Goal: Complete application form

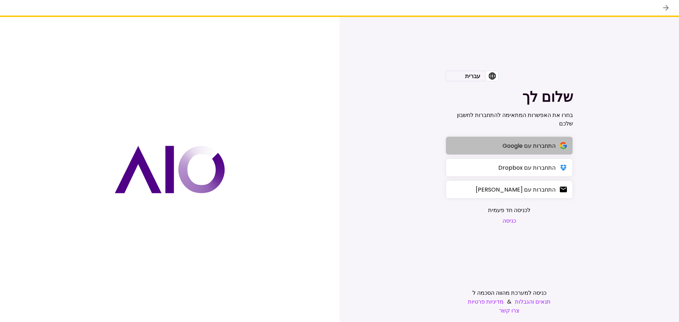
click at [508, 145] on div "התחברות עם Google" at bounding box center [529, 145] width 53 height 9
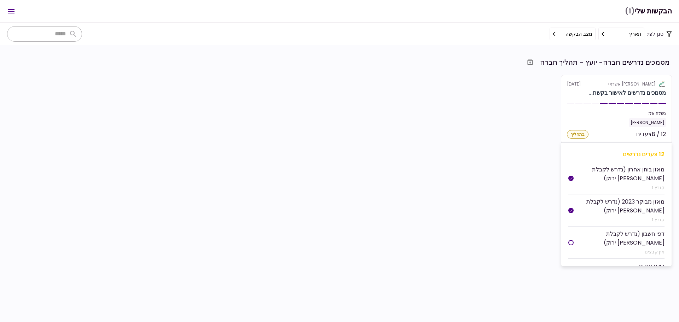
click at [575, 134] on div "בתהליך" at bounding box center [578, 134] width 22 height 8
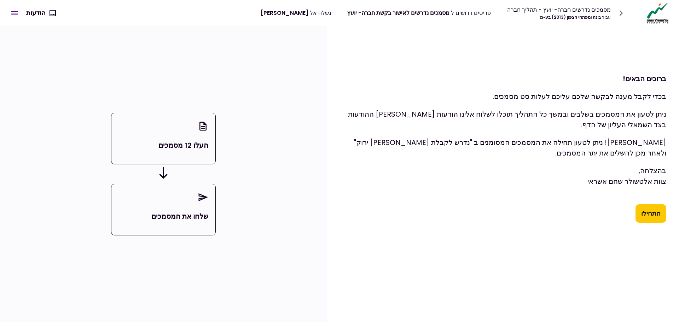
click at [654, 223] on div "ברוכים הבאים! בכדי לקבל מענה לבקשה שלכם עליכם לעלות סט מסמכים. ניתן לטעון את המ…" at bounding box center [503, 144] width 352 height 237
click at [653, 219] on button "התחילו" at bounding box center [651, 213] width 31 height 18
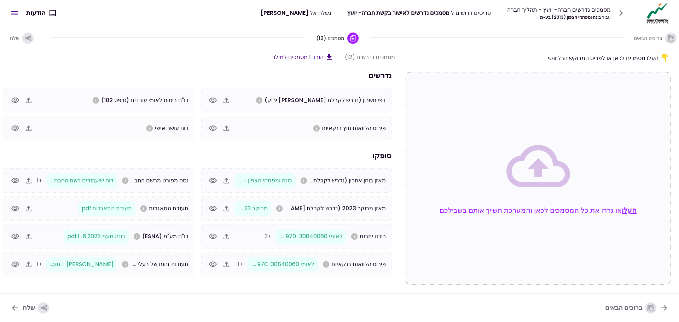
click at [277, 144] on div "נדרשים דפי חשבון (נדרש לקבלת [PERSON_NAME] ירוק) פירוט הלוואות חוץ בנקאיות דו"ח…" at bounding box center [196, 173] width 397 height 207
click at [29, 129] on icon "button" at bounding box center [29, 129] width 6 height 6
click at [29, 99] on icon "button" at bounding box center [29, 101] width 6 height 6
click at [226, 99] on icon "button" at bounding box center [227, 101] width 6 height 6
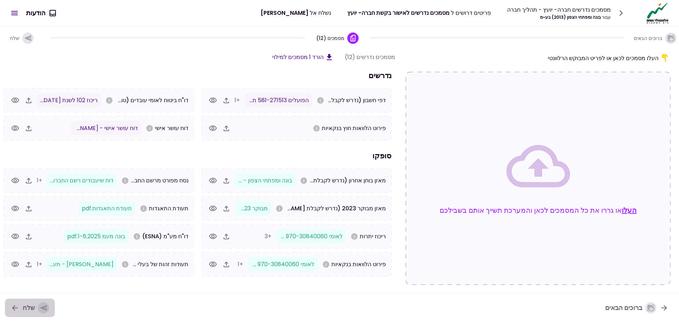
click at [41, 307] on icon "button" at bounding box center [43, 308] width 7 height 6
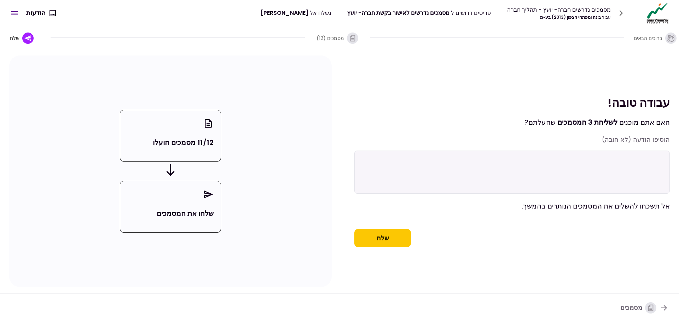
click at [602, 157] on textarea at bounding box center [511, 172] width 315 height 43
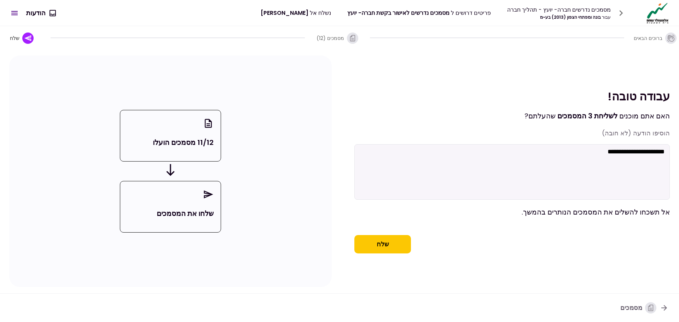
type textarea "**********"
click at [384, 244] on button "שלח" at bounding box center [382, 244] width 57 height 18
